Goal: Transaction & Acquisition: Purchase product/service

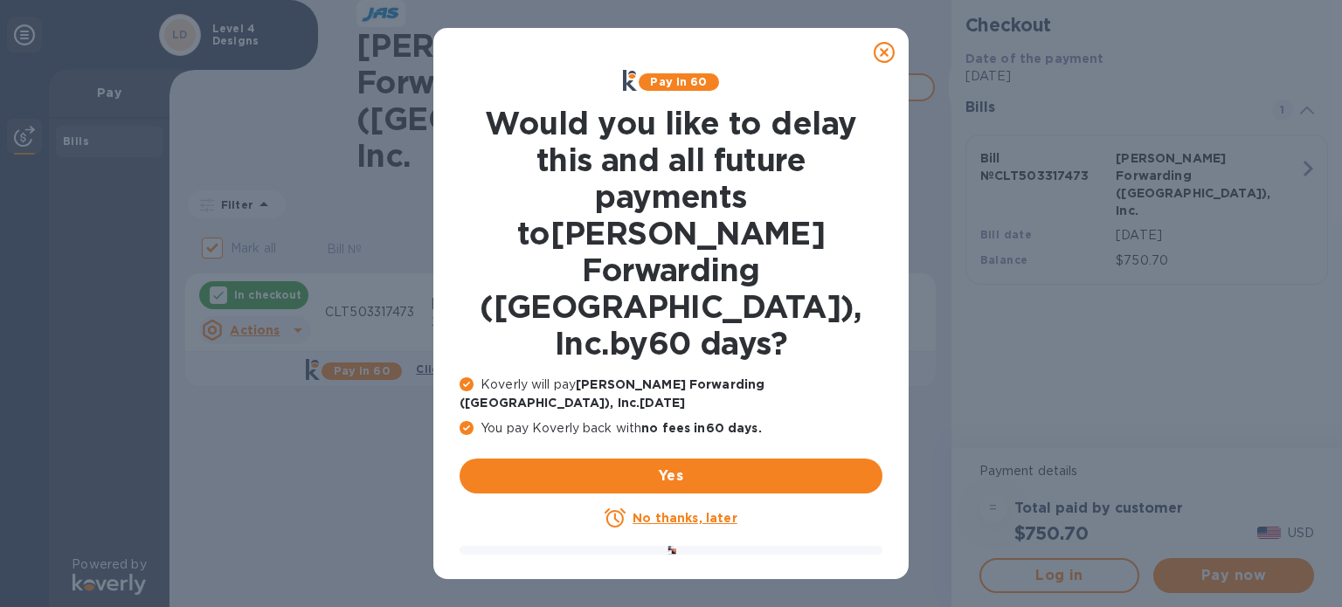
click at [678, 511] on u "No thanks, later" at bounding box center [685, 518] width 104 height 14
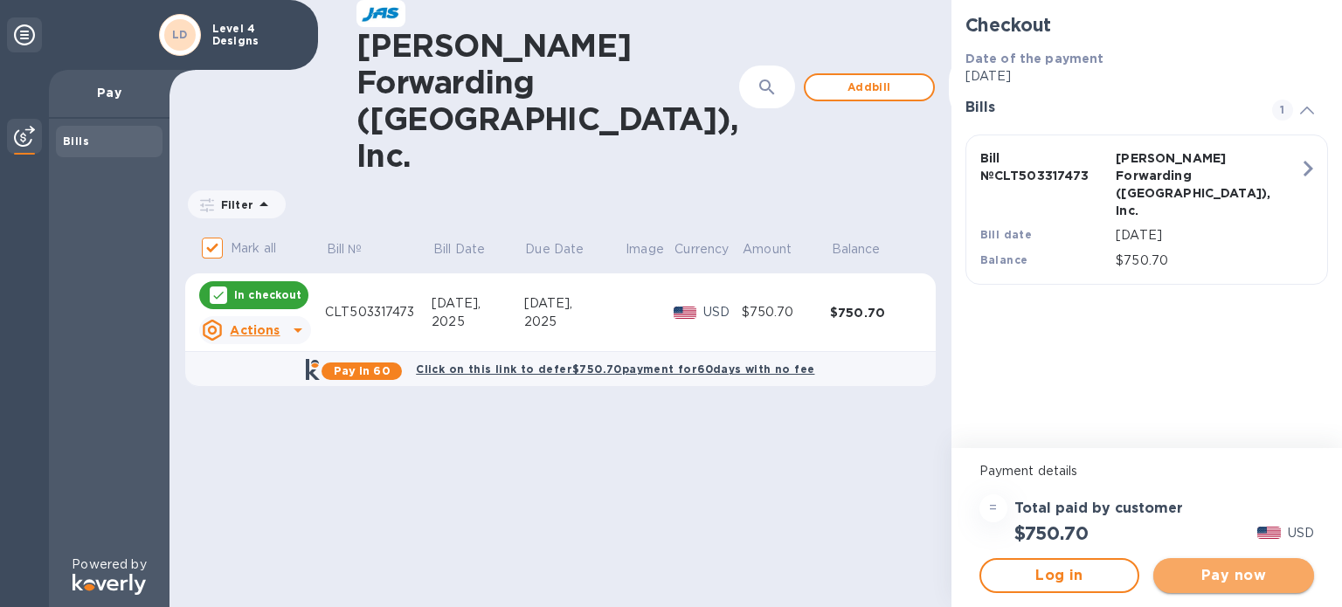
click at [1210, 590] on button "Pay now" at bounding box center [1234, 575] width 161 height 35
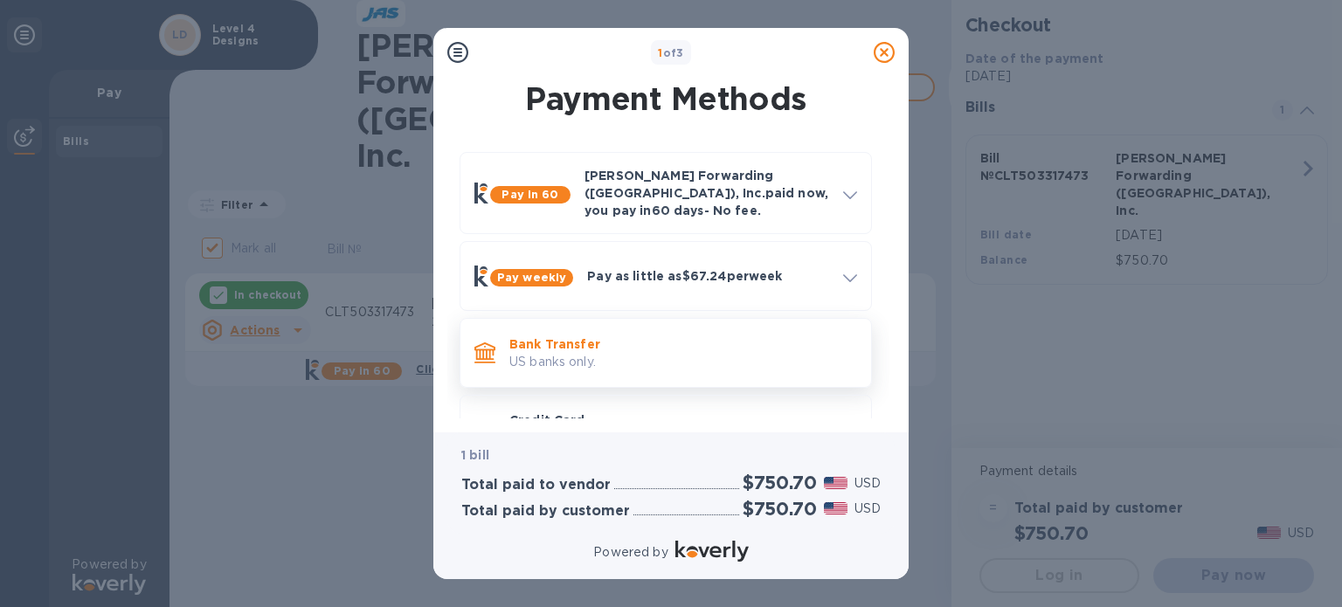
scroll to position [47, 0]
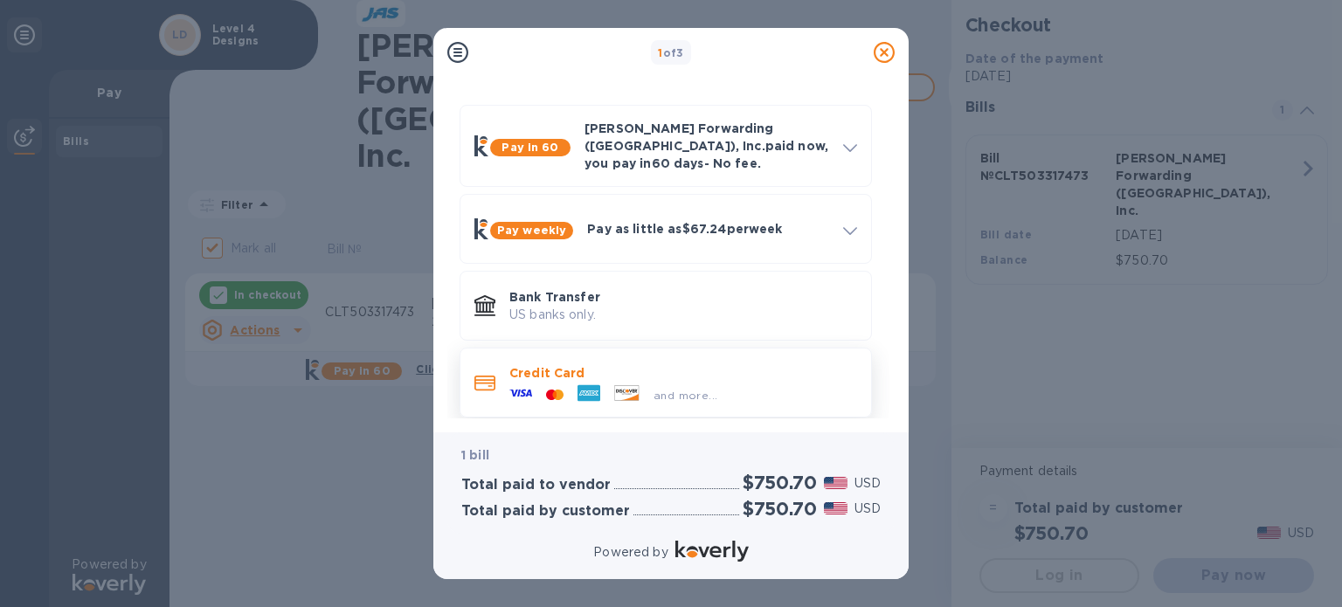
click at [759, 366] on p "Credit Card" at bounding box center [683, 372] width 348 height 17
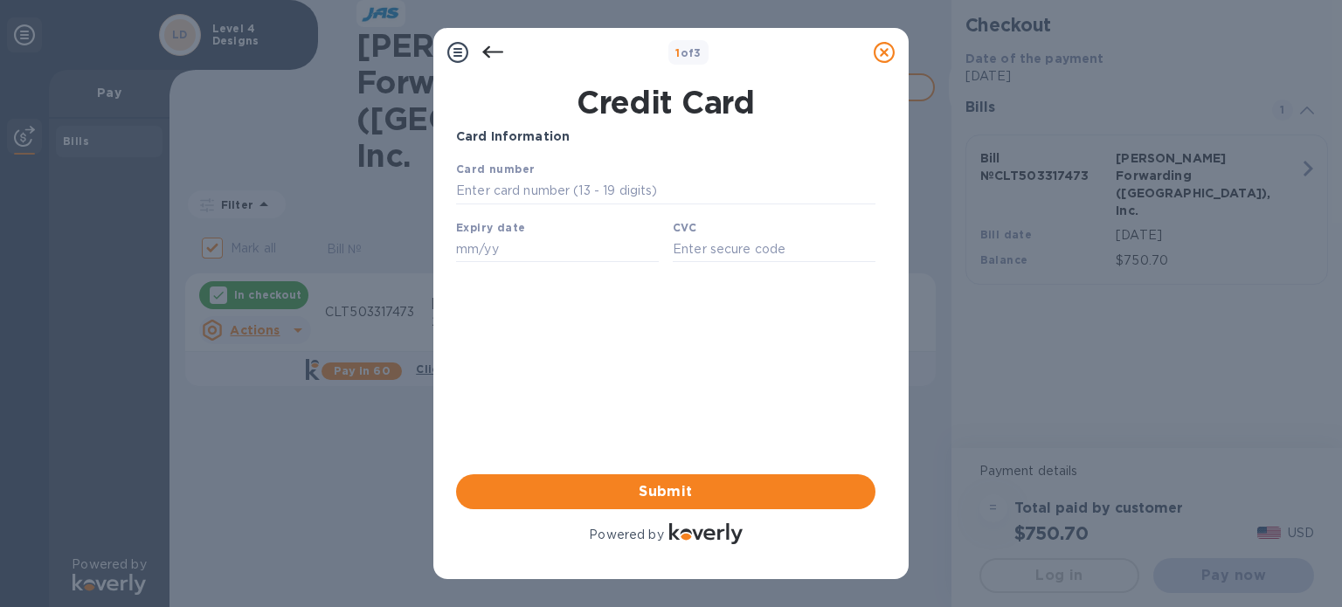
scroll to position [0, 0]
click at [553, 194] on input "text" at bounding box center [665, 191] width 419 height 26
type input "[CREDIT_CARD_NUMBER]"
type input "12/25"
type input "983"
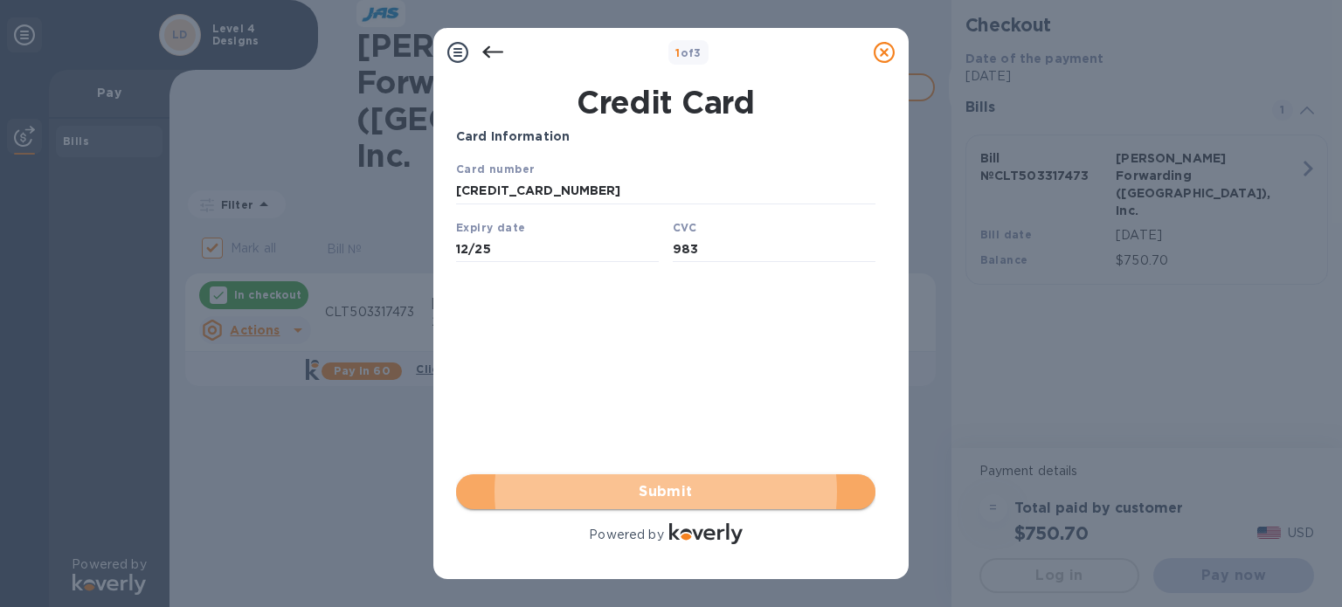
click at [660, 496] on span "Submit" at bounding box center [666, 492] width 392 height 21
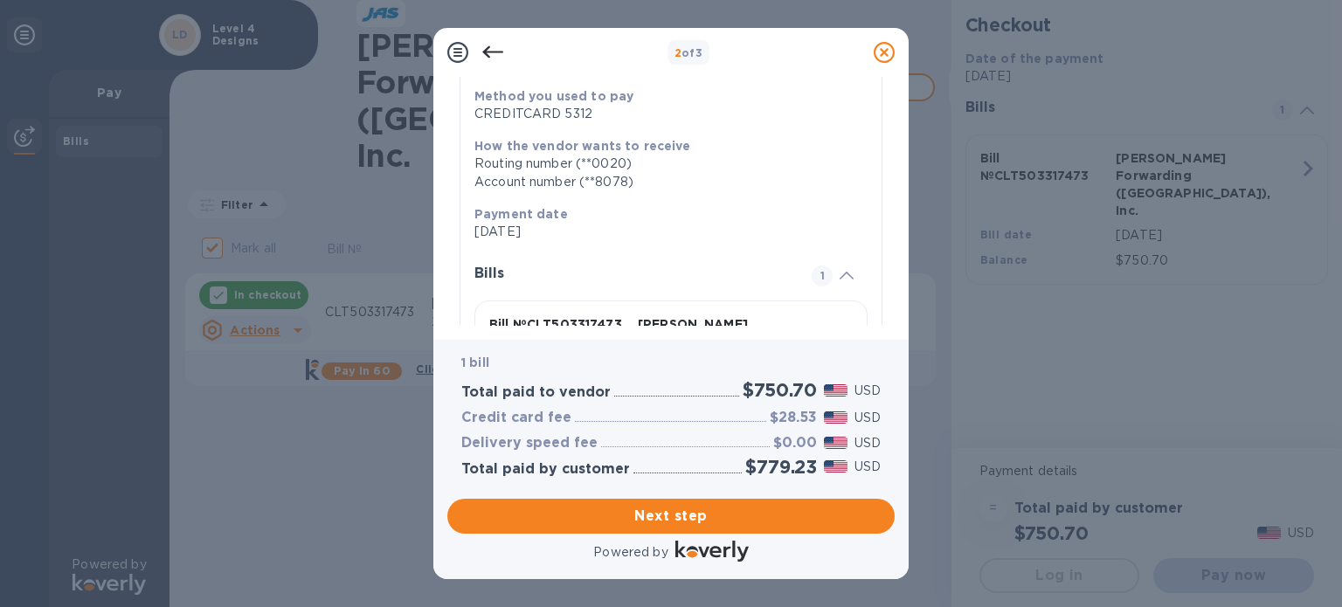
scroll to position [348, 0]
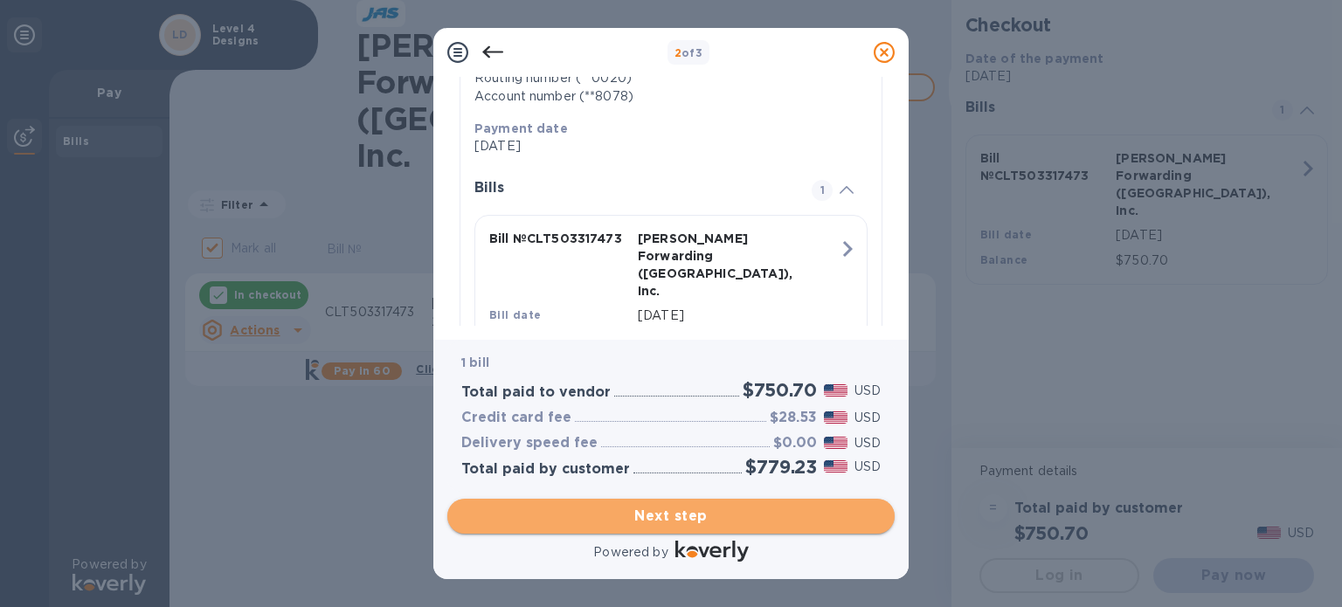
click at [640, 520] on span "Next step" at bounding box center [670, 516] width 419 height 21
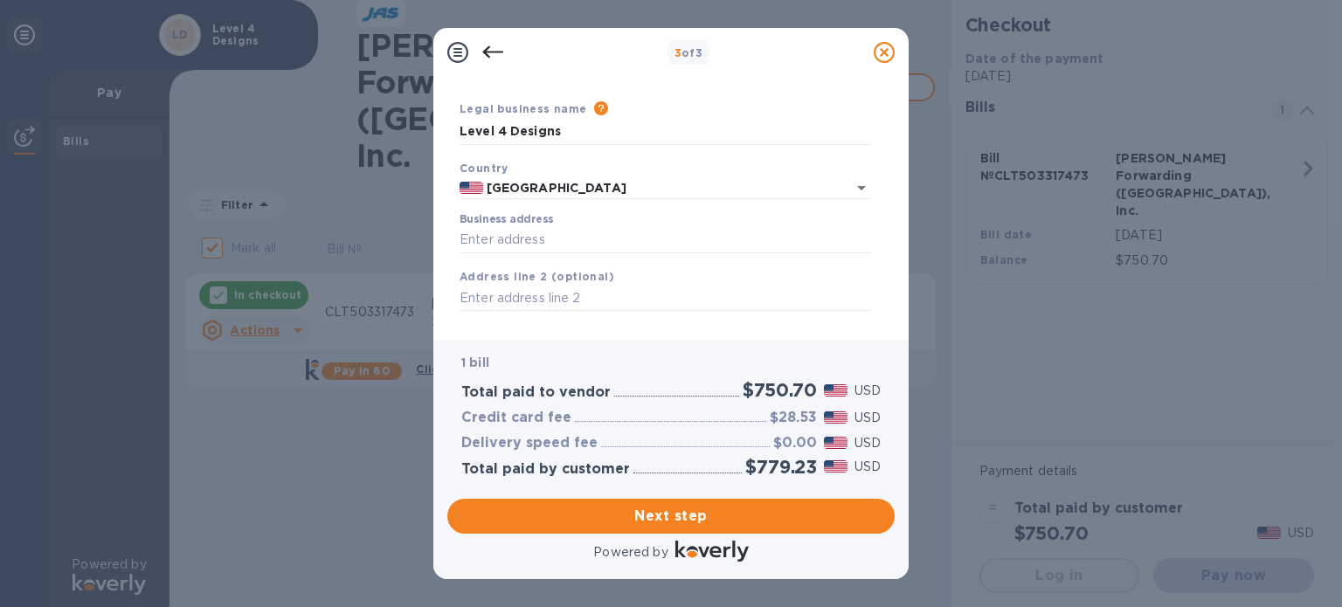
scroll to position [87, 0]
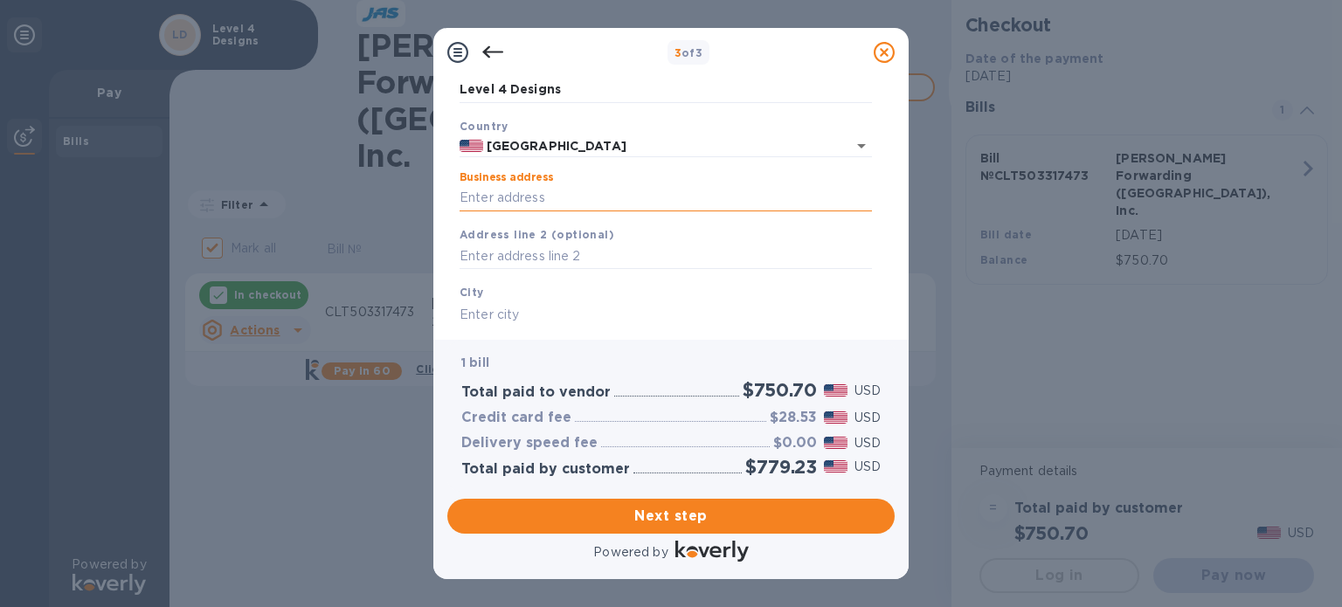
click at [538, 195] on input "Business address" at bounding box center [666, 198] width 412 height 26
type input "[STREET_ADDRESS][PERSON_NAME]"
click at [529, 253] on input "text" at bounding box center [666, 257] width 412 height 26
type input "Suite 103"
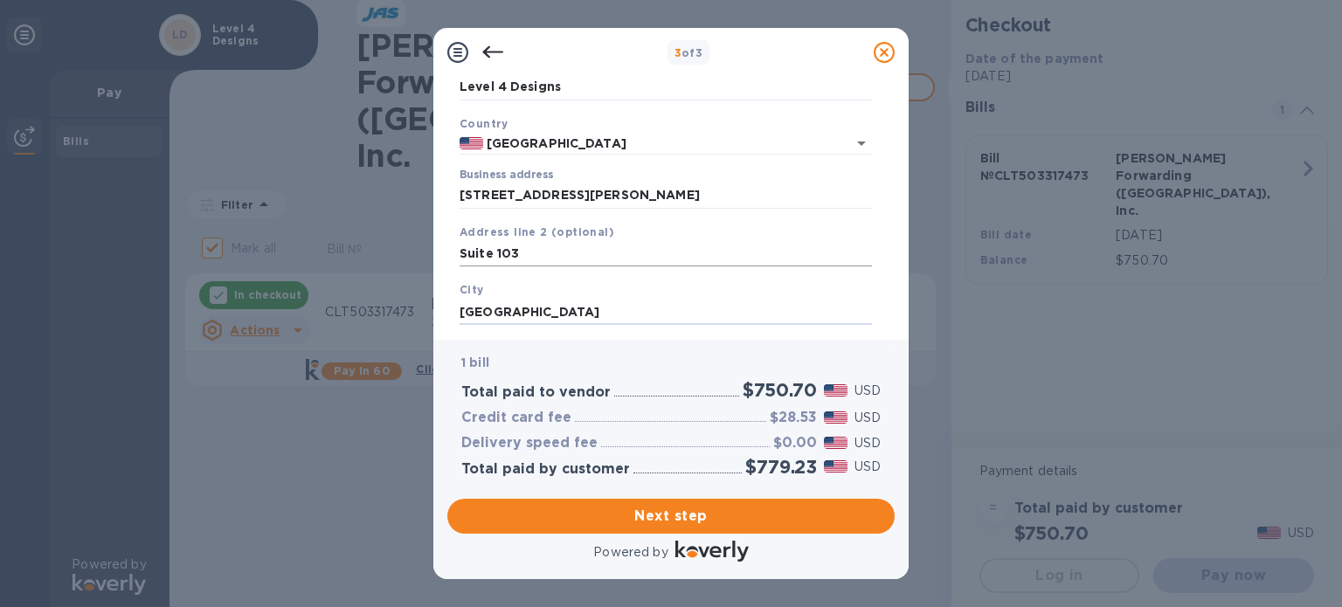
type input "[GEOGRAPHIC_DATA]"
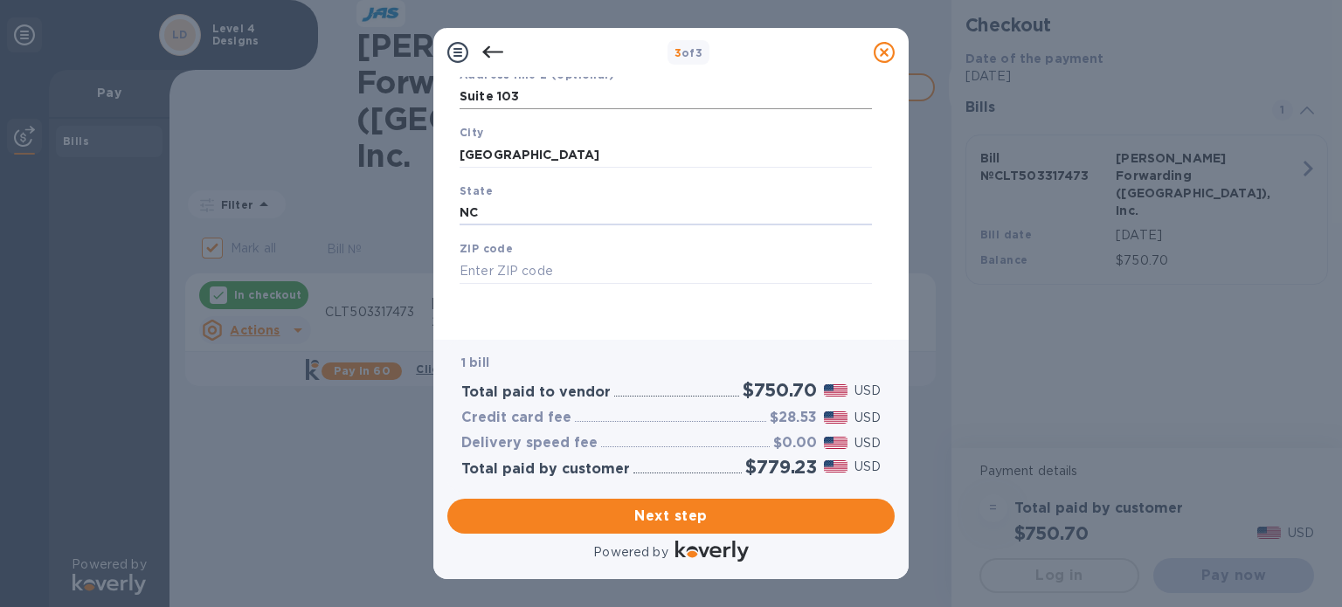
type input "NC"
type input "27409"
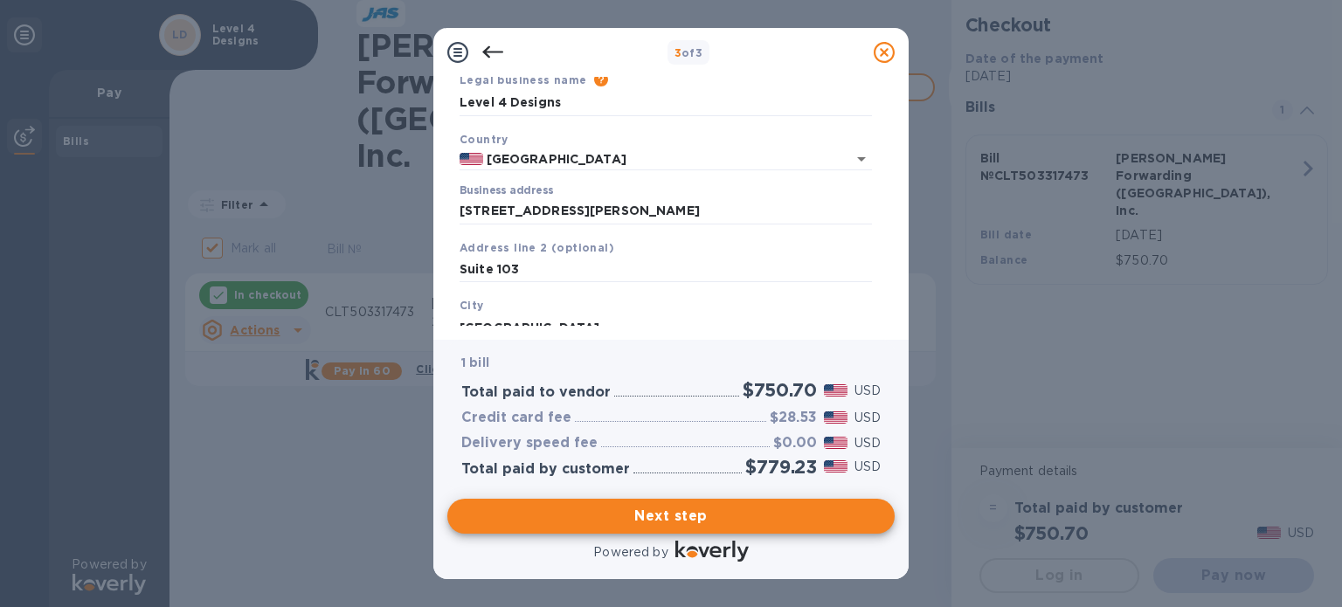
scroll to position [0, 0]
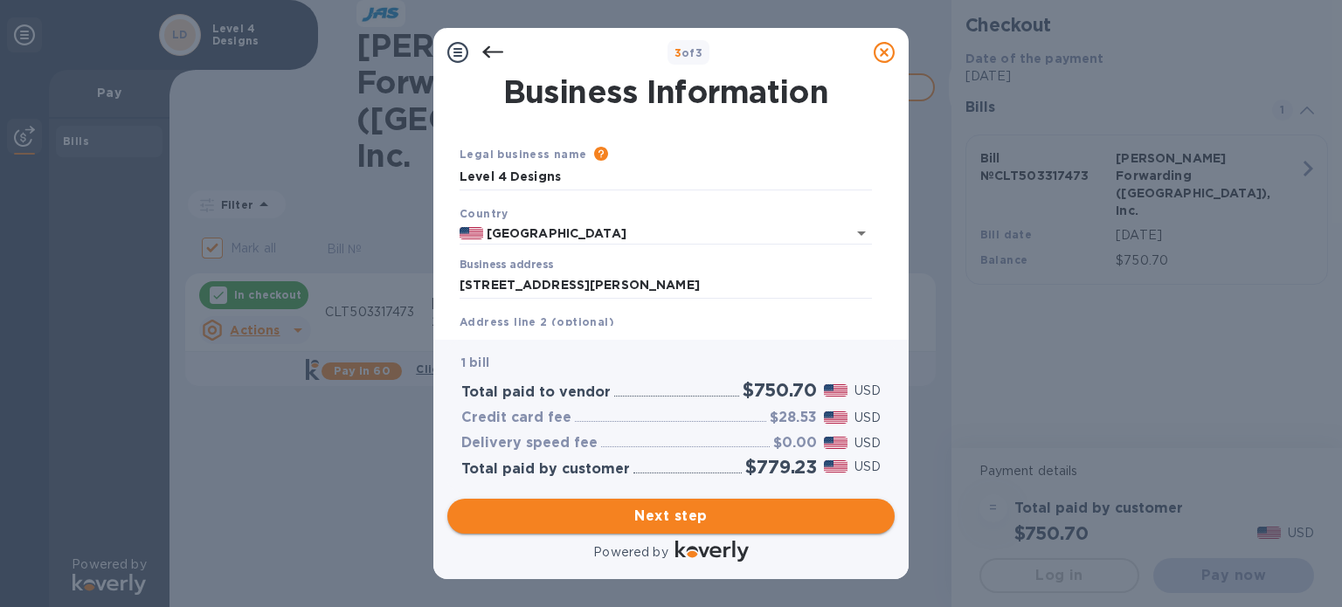
click at [633, 516] on span "Next step" at bounding box center [670, 516] width 419 height 21
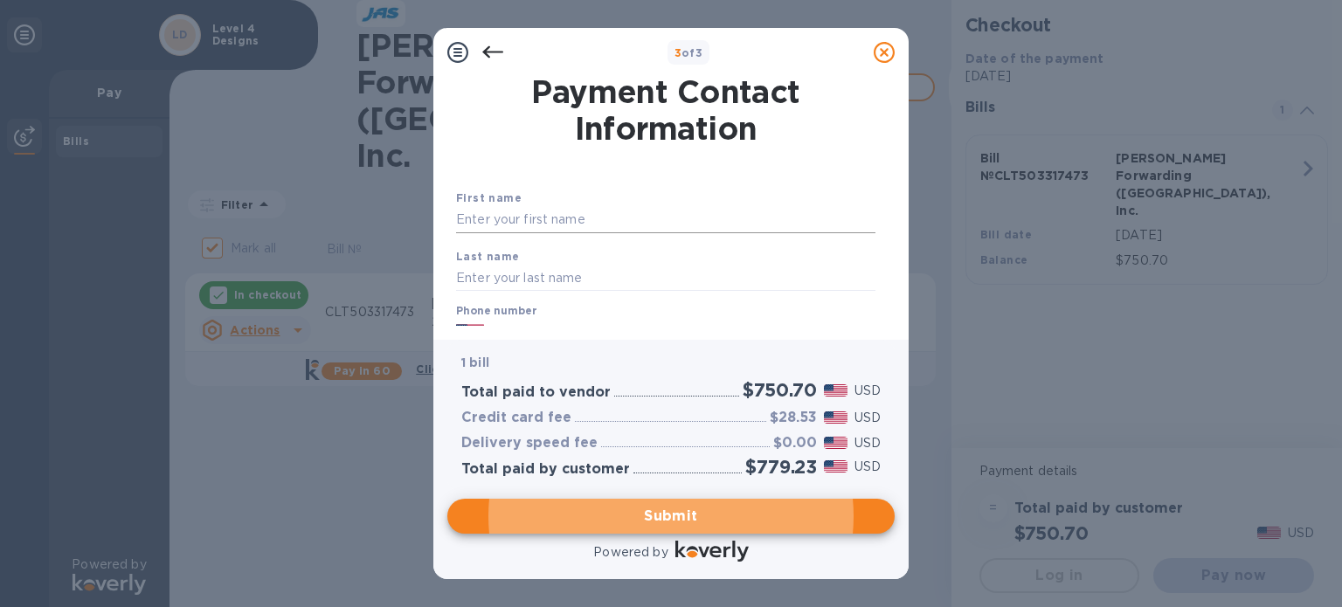
click at [590, 223] on input "text" at bounding box center [665, 220] width 419 height 26
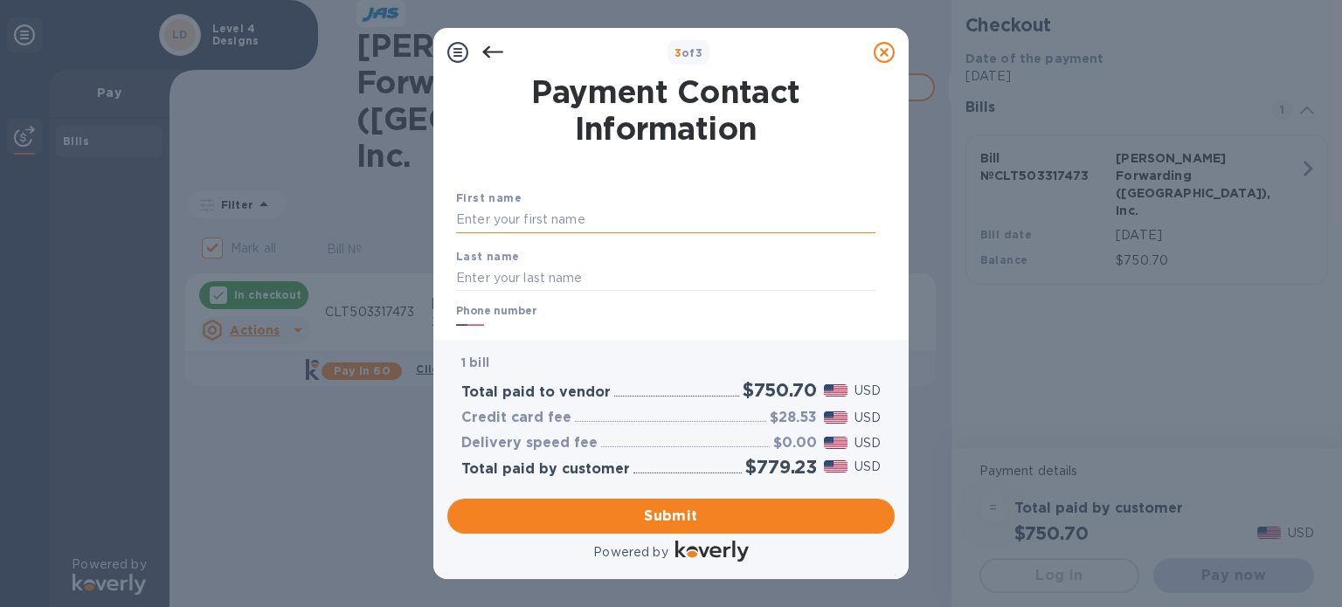
type input "[PERSON_NAME]"
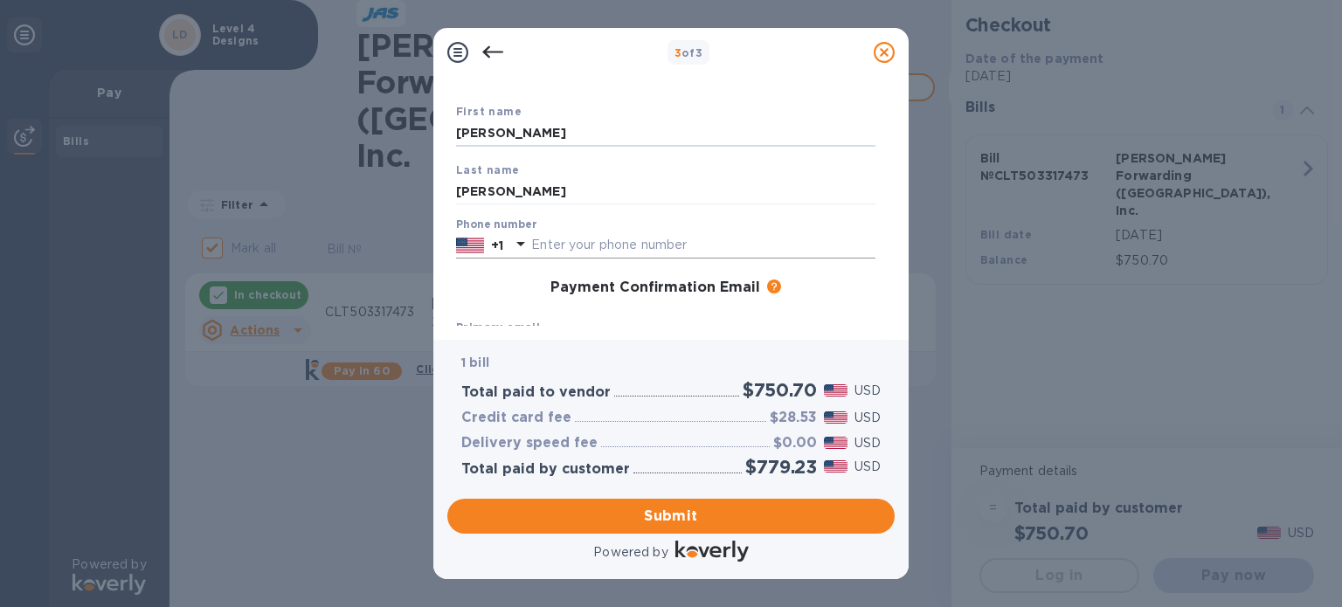
scroll to position [87, 0]
click at [619, 247] on input "text" at bounding box center [703, 245] width 344 height 26
type input "3367810498"
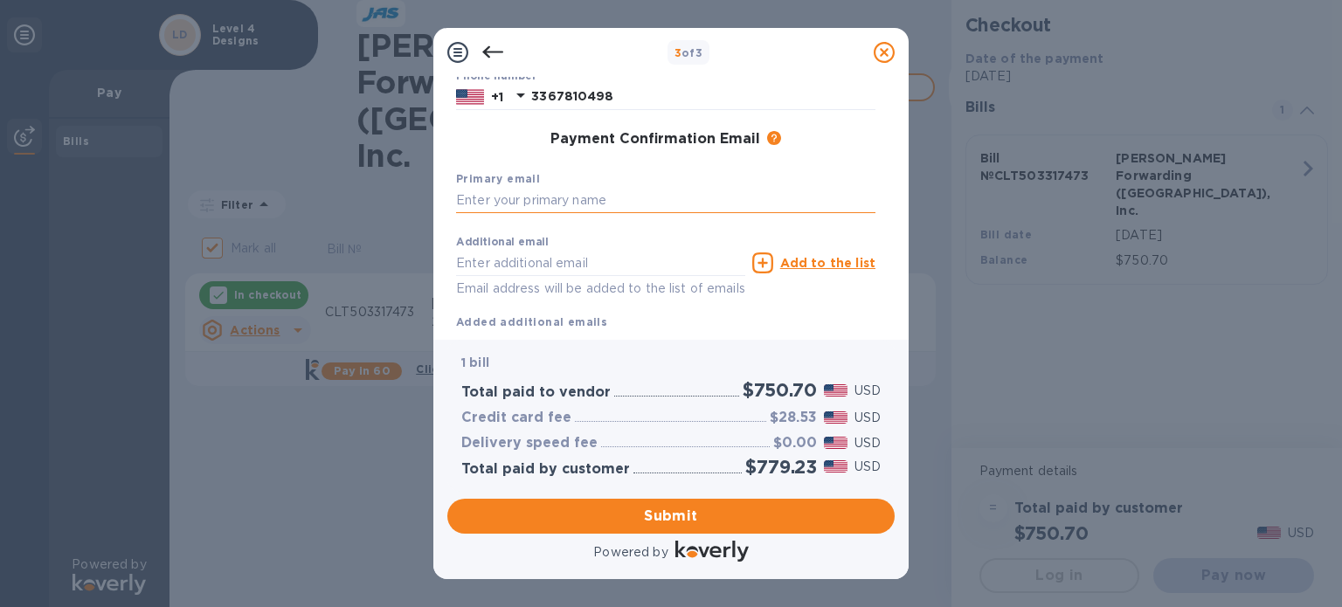
click at [581, 200] on input "text" at bounding box center [665, 201] width 419 height 26
type input "[PERSON_NAME][EMAIL_ADDRESS][DOMAIN_NAME]"
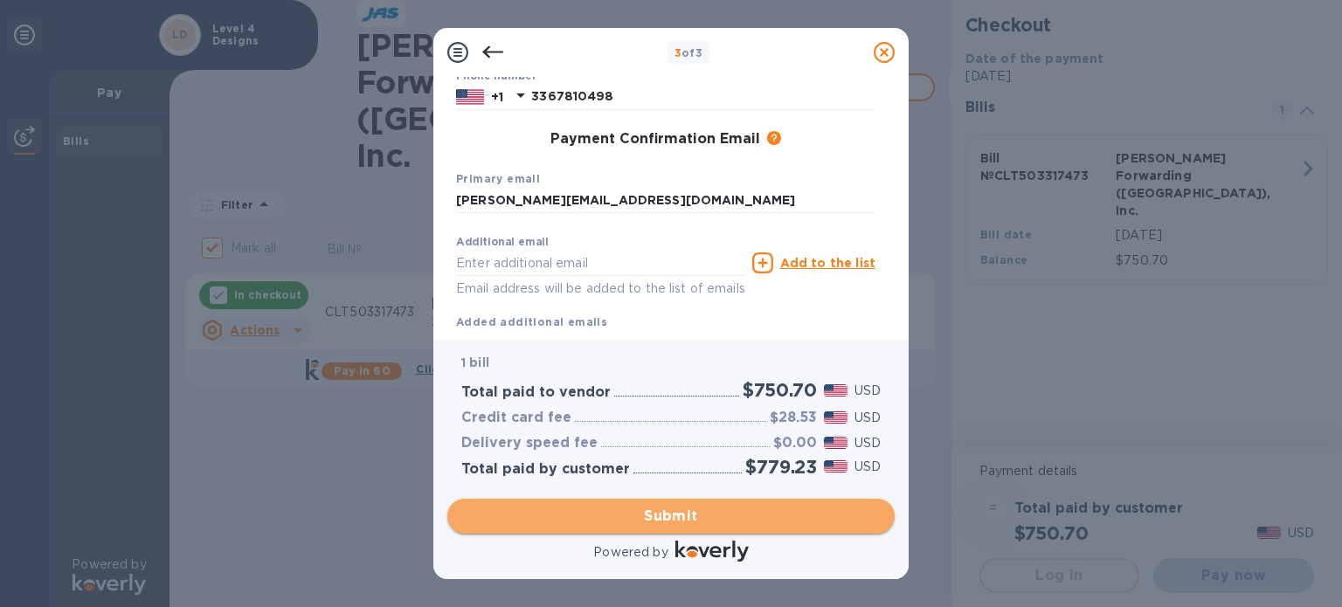
click at [645, 517] on span "Submit" at bounding box center [670, 516] width 419 height 21
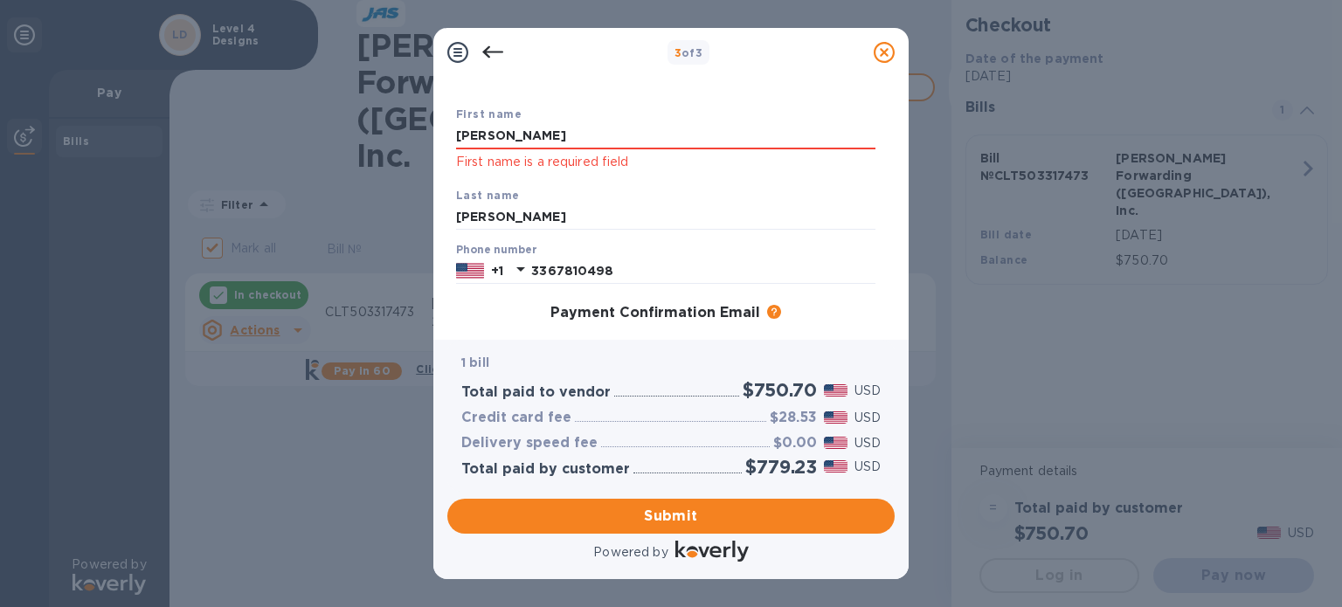
scroll to position [0, 0]
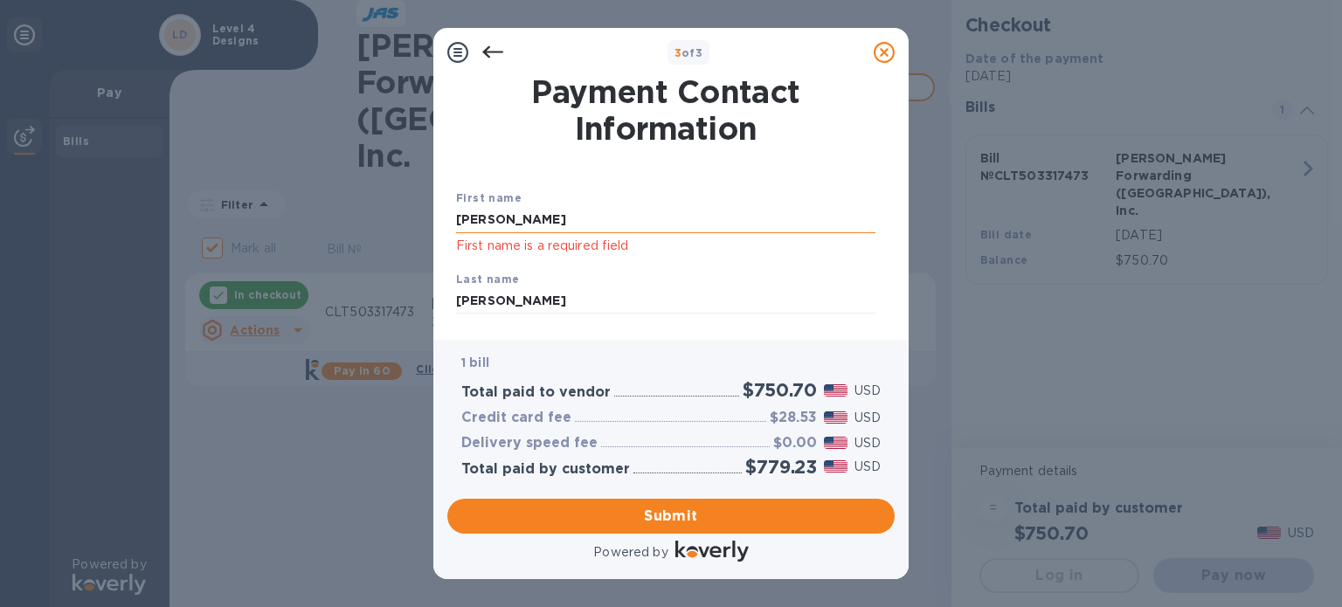
click at [596, 224] on input "[PERSON_NAME]" at bounding box center [665, 220] width 419 height 26
type input "[PERSON_NAME]"
click at [587, 172] on div "First name [PERSON_NAME] First name is a required field Last name [PERSON_NAME]…" at bounding box center [666, 374] width 426 height 435
click at [654, 516] on span "Submit" at bounding box center [670, 516] width 419 height 21
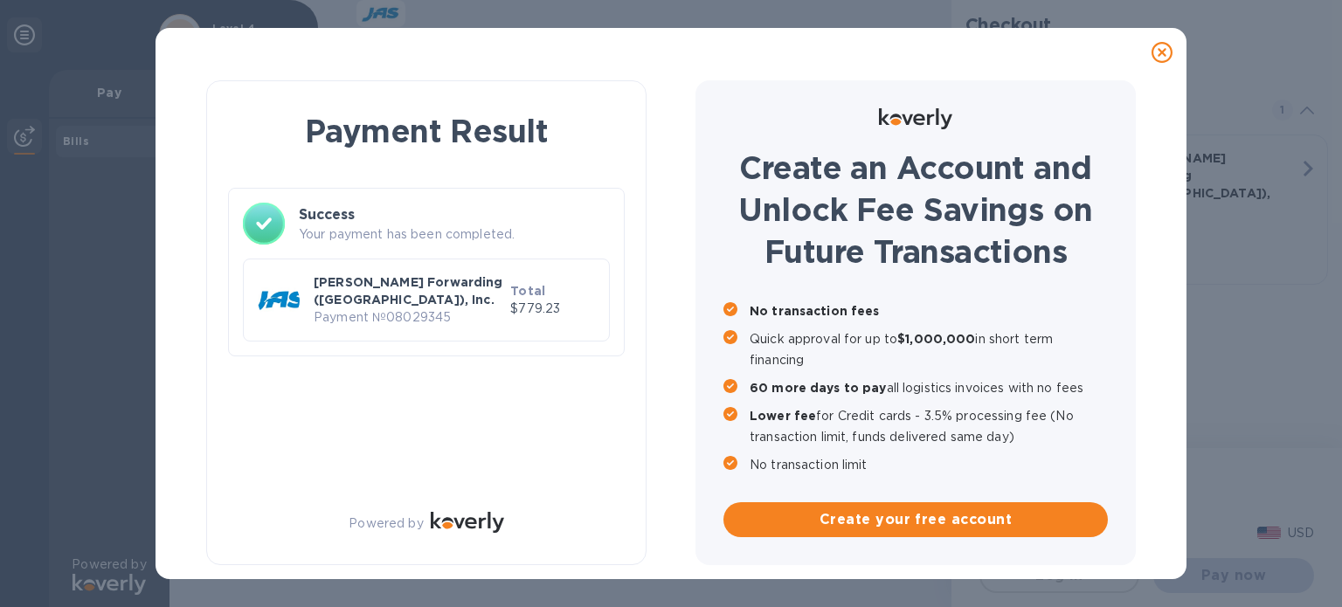
checkbox input "false"
